Goal: Information Seeking & Learning: Learn about a topic

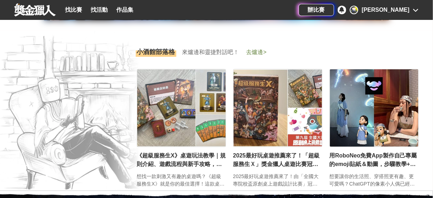
scroll to position [852, 0]
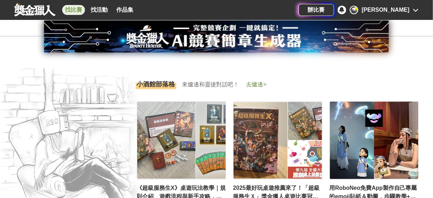
click at [73, 14] on link "找比賽" at bounding box center [73, 10] width 23 height 10
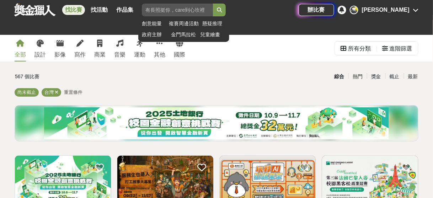
click at [173, 11] on input "search" at bounding box center [177, 10] width 71 height 13
type input "寫"
type input "娟"
type input "捐血"
click at [213, 4] on button "submit" at bounding box center [219, 10] width 13 height 13
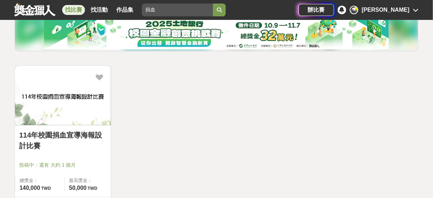
scroll to position [114, 0]
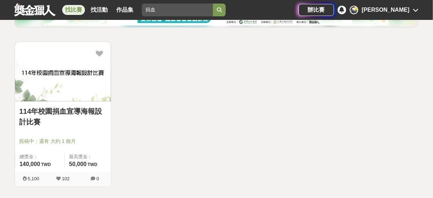
click at [61, 97] on img at bounding box center [63, 71] width 96 height 59
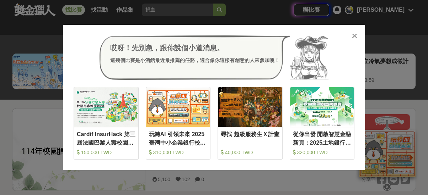
click at [357, 36] on icon at bounding box center [354, 35] width 5 height 7
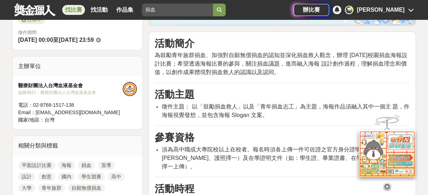
scroll to position [199, 0]
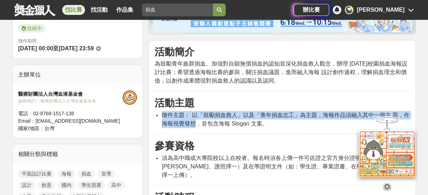
drag, startPoint x: 164, startPoint y: 116, endPoint x: 195, endPoint y: 121, distance: 31.7
click at [195, 121] on span "徵件主題： 以「鼓勵捐血救人」以及「青年捐血志工」為主題，海報作品須融入其中一個主 題，作海報視覺發想，並包含海報 Slogan 文案。" at bounding box center [286, 119] width 248 height 15
copy span "徵件主題： 以「鼓勵捐血救人」以及「青年捐血志工」為主題，海報作品須融入其中一個主 題，作海報視覺發想"
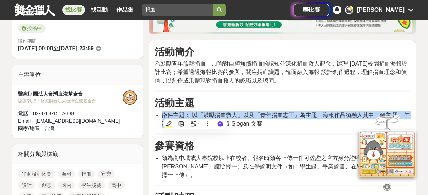
click at [264, 115] on span "徵件主題： 以「鼓勵捐血救人」以及「青年捐血志工」為主題，海報作品須融入其中一個主 題，作海報視覺發想，並包含海報 Slogan 文案。" at bounding box center [286, 119] width 248 height 15
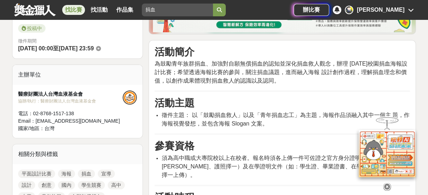
click at [271, 117] on span "徵件主題： 以「鼓勵捐血救人」以及「青年捐血志工」為主題，海報作品須融入其中一個主 題，作海報視覺發想，並包含海報 Slogan 文案。" at bounding box center [286, 119] width 248 height 15
click at [286, 117] on span "徵件主題： 以「鼓勵捐血救人」以及「青年捐血志工」為主題，海報作品須融入其中一個主 題，作海報視覺發想，並包含海報 Slogan 文案。" at bounding box center [286, 119] width 248 height 15
click at [296, 118] on span "徵件主題： 以「鼓勵捐血救人」以及「青年捐血志工」為主題，海報作品須融入其中一個主 題，作海報視覺發想，並包含海報 Slogan 文案。" at bounding box center [286, 119] width 248 height 15
click at [313, 105] on h3 "活動主題" at bounding box center [282, 103] width 255 height 12
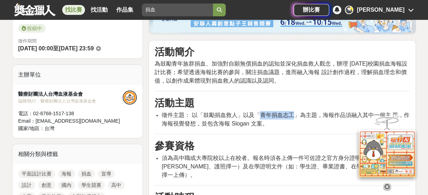
drag, startPoint x: 261, startPoint y: 115, endPoint x: 292, endPoint y: 115, distance: 30.9
click at [292, 115] on span "徵件主題： 以「鼓勵捐血救人」以及「青年捐血志工」為主題，海報作品須融入其中一個主 題，作海報視覺發想，並包含海報 Slogan 文案。" at bounding box center [286, 119] width 248 height 15
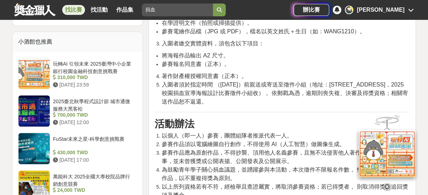
click at [261, 141] on span "參賽作品須以電腦繪圖自行創作，不得使用 AI（人工智慧）做圖像生成。" at bounding box center [253, 144] width 183 height 6
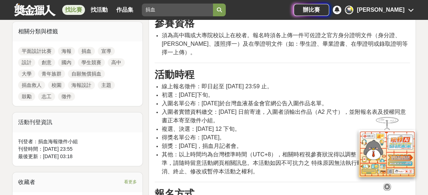
scroll to position [309, 0]
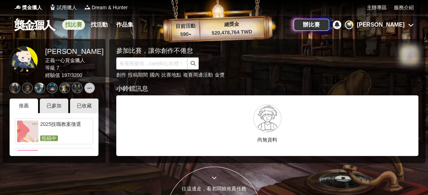
click at [81, 26] on link "找比賽" at bounding box center [73, 25] width 23 height 10
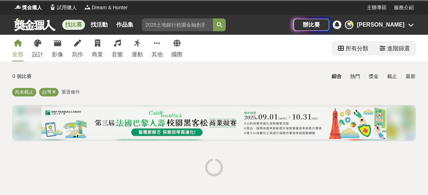
click at [380, 48] on icon at bounding box center [382, 48] width 6 height 6
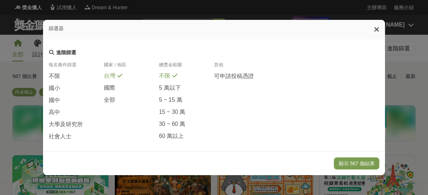
scroll to position [170, 0]
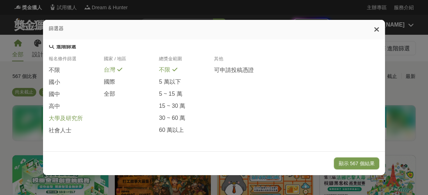
click at [71, 123] on span "大學及研究所" at bounding box center [66, 118] width 34 height 7
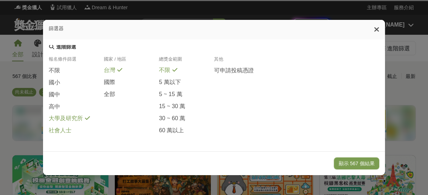
click at [73, 132] on span at bounding box center [76, 130] width 6 height 6
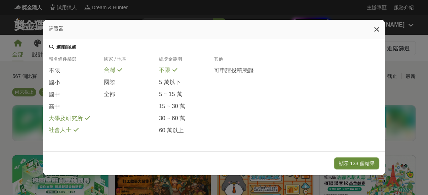
click at [345, 162] on button "顯示 133 個結果" at bounding box center [356, 164] width 45 height 12
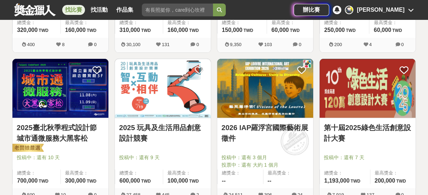
scroll to position [256, 0]
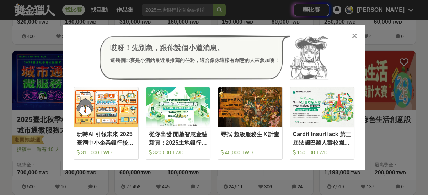
click at [353, 34] on icon at bounding box center [354, 35] width 5 height 7
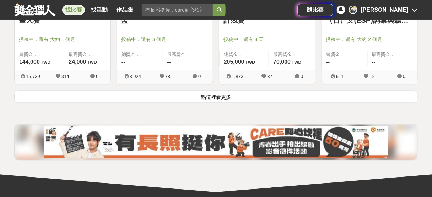
scroll to position [995, 0]
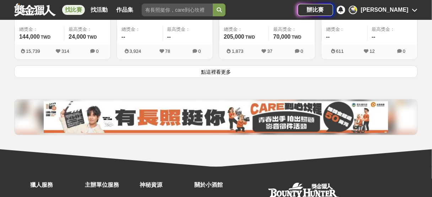
click at [247, 74] on button "點這裡看更多" at bounding box center [216, 72] width 404 height 12
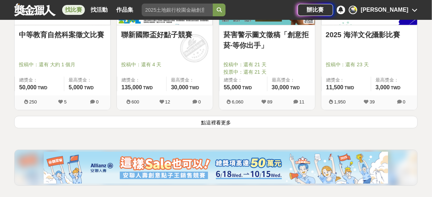
scroll to position [1875, 0]
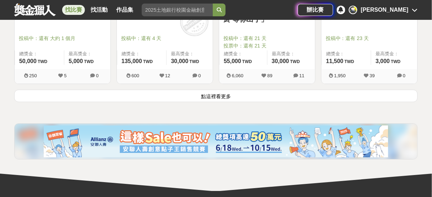
click at [297, 91] on button "點這裡看更多" at bounding box center [216, 96] width 404 height 12
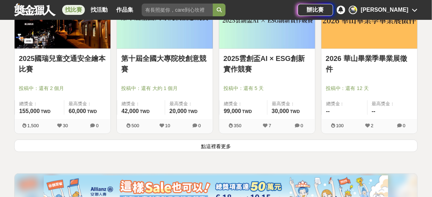
scroll to position [2728, 0]
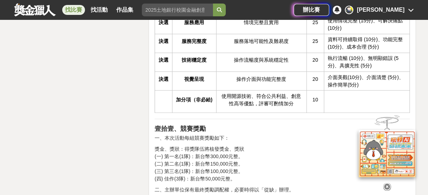
scroll to position [1279, 0]
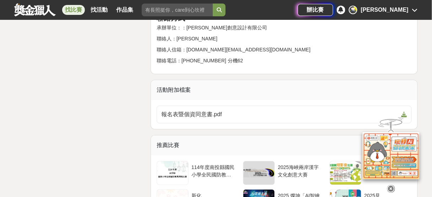
scroll to position [1165, 0]
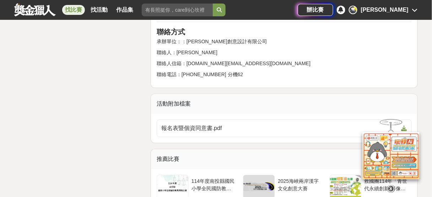
click at [206, 94] on div "活動附加檔案" at bounding box center [284, 104] width 266 height 20
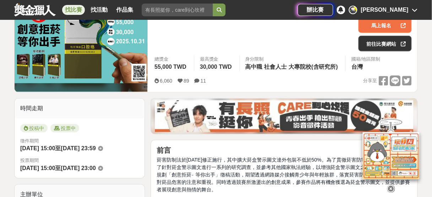
scroll to position [114, 0]
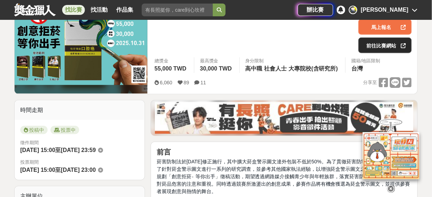
click at [376, 43] on link "前往比賽網站" at bounding box center [384, 46] width 53 height 16
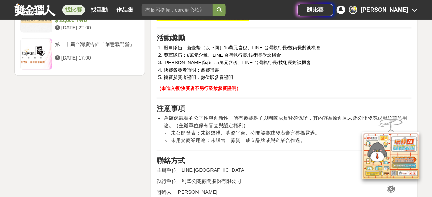
scroll to position [1023, 0]
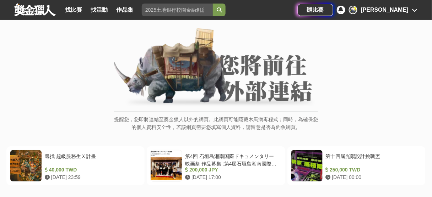
scroll to position [114, 0]
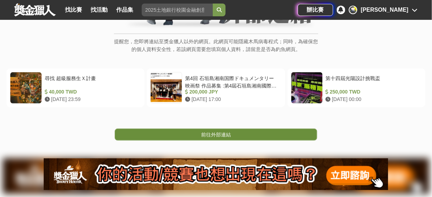
click at [236, 129] on link "前往外部連結" at bounding box center [216, 135] width 202 height 12
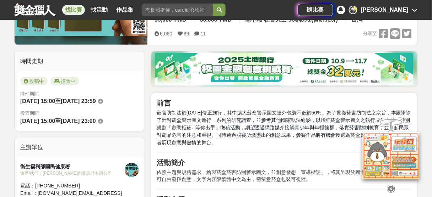
scroll to position [114, 0]
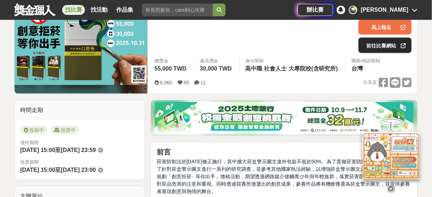
click at [381, 48] on link "前往比賽網站" at bounding box center [384, 46] width 53 height 16
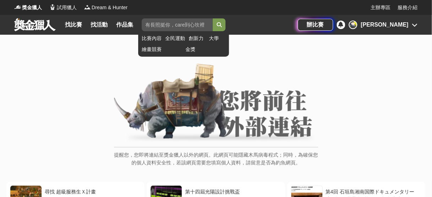
click at [177, 26] on input "search" at bounding box center [177, 24] width 71 height 13
type input "菸"
click button "submit" at bounding box center [219, 24] width 13 height 13
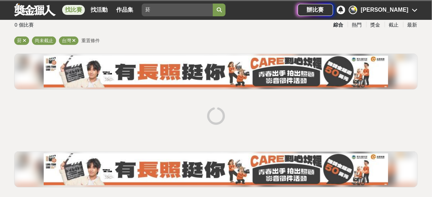
scroll to position [57, 0]
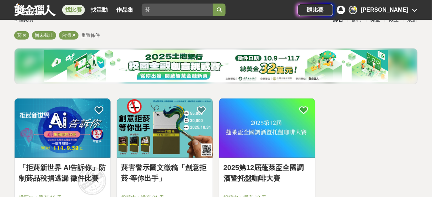
click at [177, 131] on img at bounding box center [165, 128] width 96 height 59
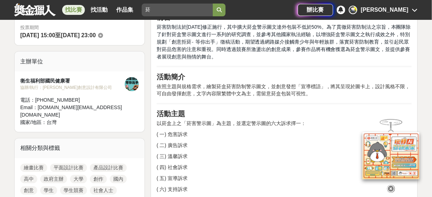
scroll to position [256, 0]
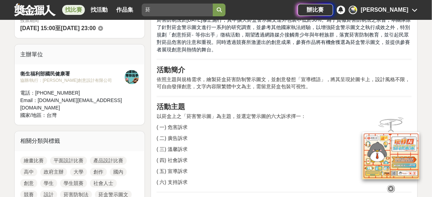
click at [35, 76] on div "衛生福利部國民健康署" at bounding box center [72, 73] width 104 height 7
click at [35, 75] on div "衛生福利部國民健康署" at bounding box center [72, 73] width 104 height 7
click at [38, 74] on div "衛生福利部國民健康署" at bounding box center [72, 73] width 104 height 7
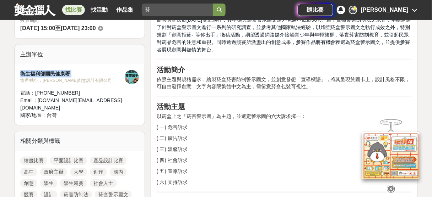
click at [38, 74] on div "衛生福利部國民健康署" at bounding box center [72, 73] width 104 height 7
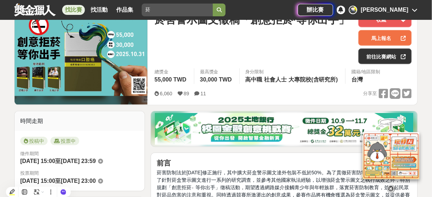
scroll to position [57, 0]
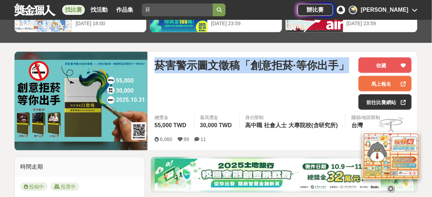
drag, startPoint x: 156, startPoint y: 66, endPoint x: 326, endPoint y: 71, distance: 169.9
click at [324, 73] on div "菸害警示圖文徵稿「創意拒菸·等你出手」" at bounding box center [254, 84] width 198 height 53
